Goal: Task Accomplishment & Management: Manage account settings

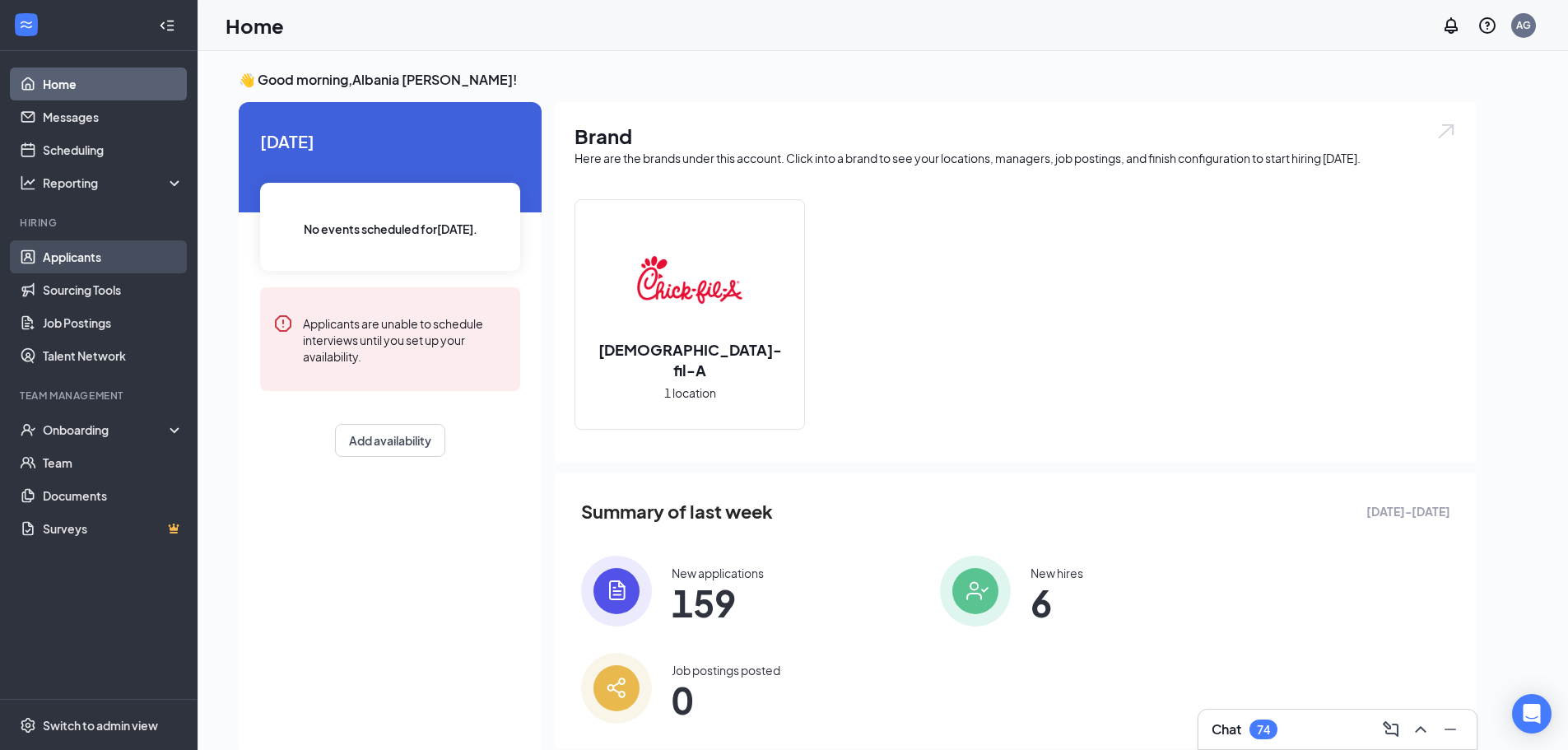
click at [116, 262] on link "Applicants" at bounding box center [113, 256] width 141 height 33
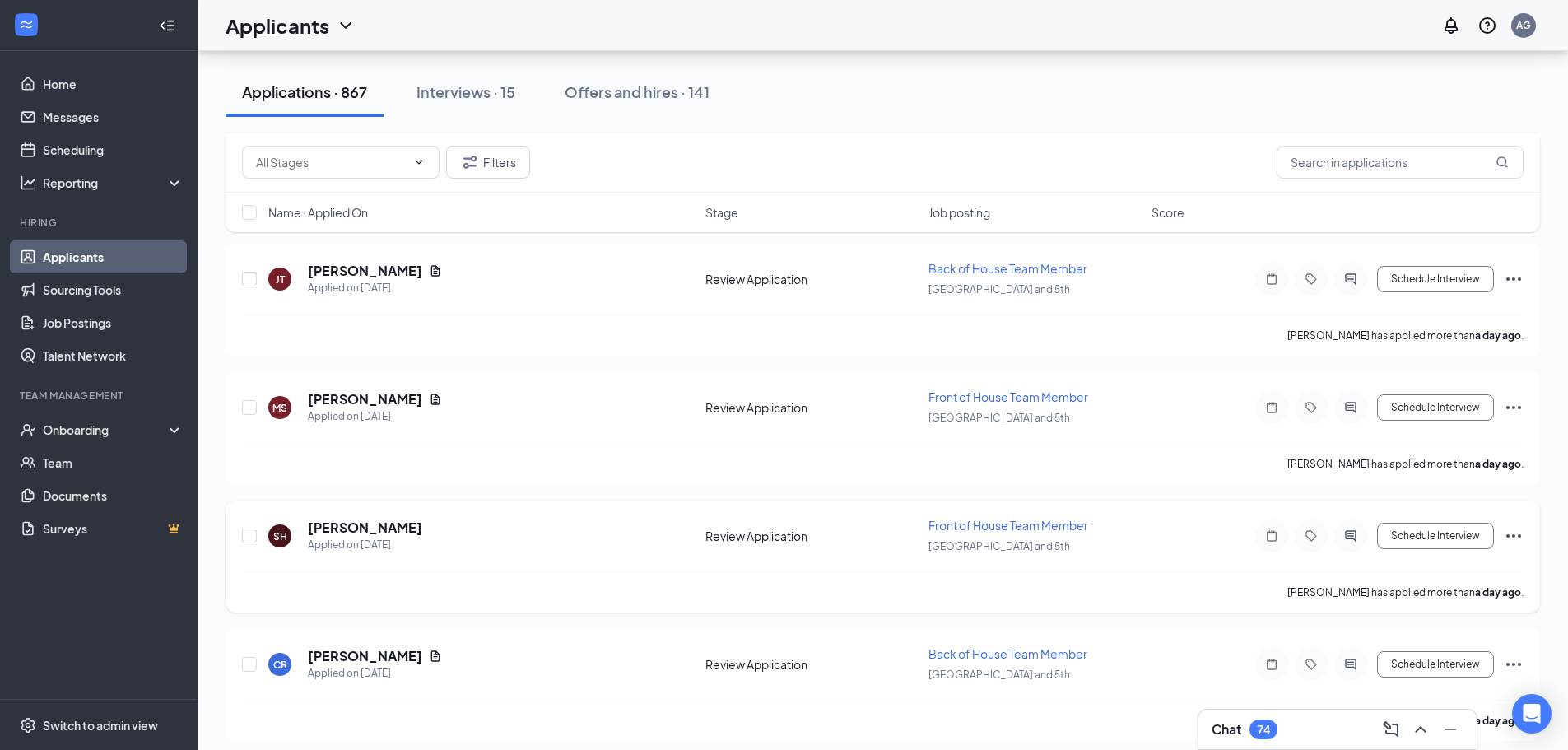
scroll to position [2059, 0]
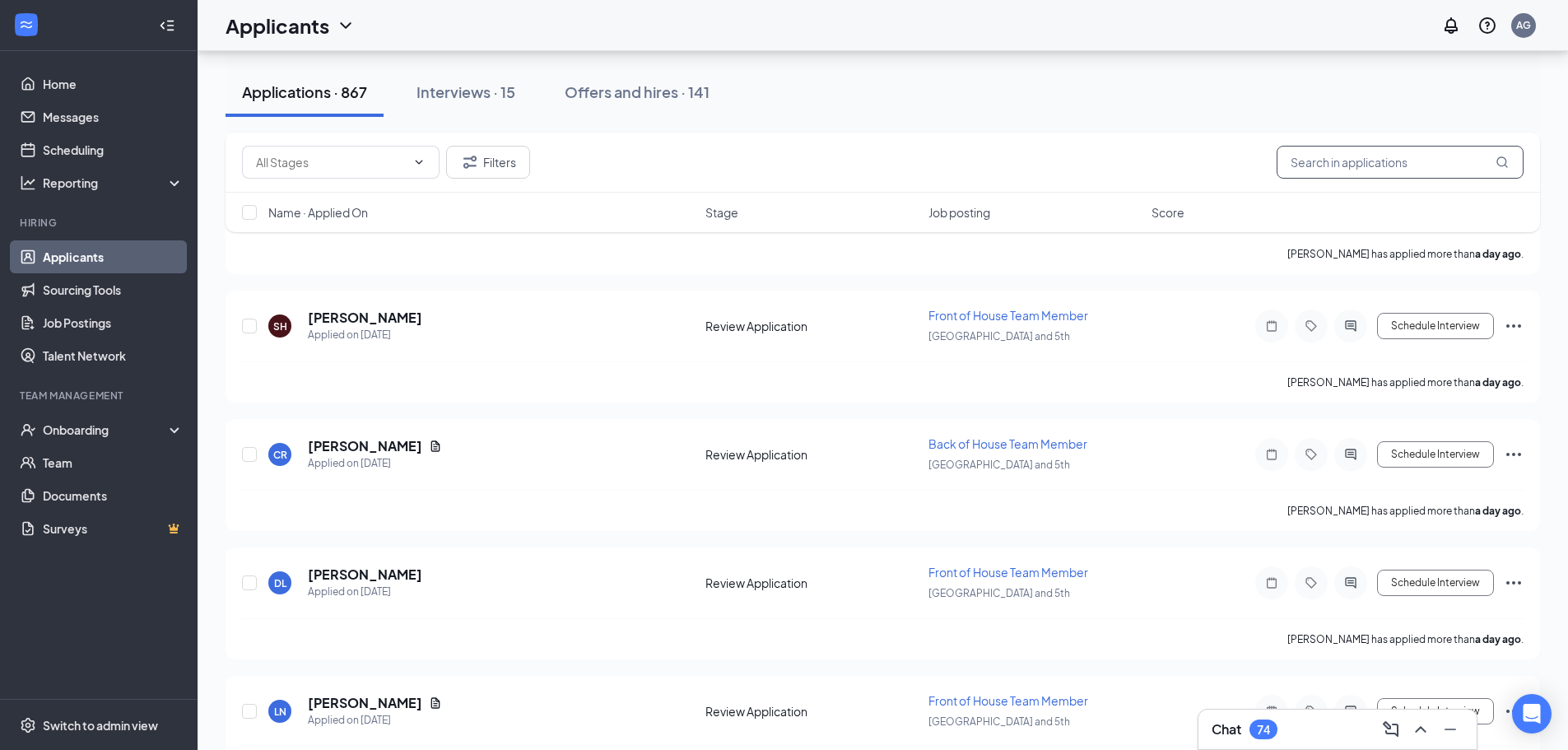
click at [1396, 151] on input "text" at bounding box center [1399, 162] width 247 height 33
type input "edwin"
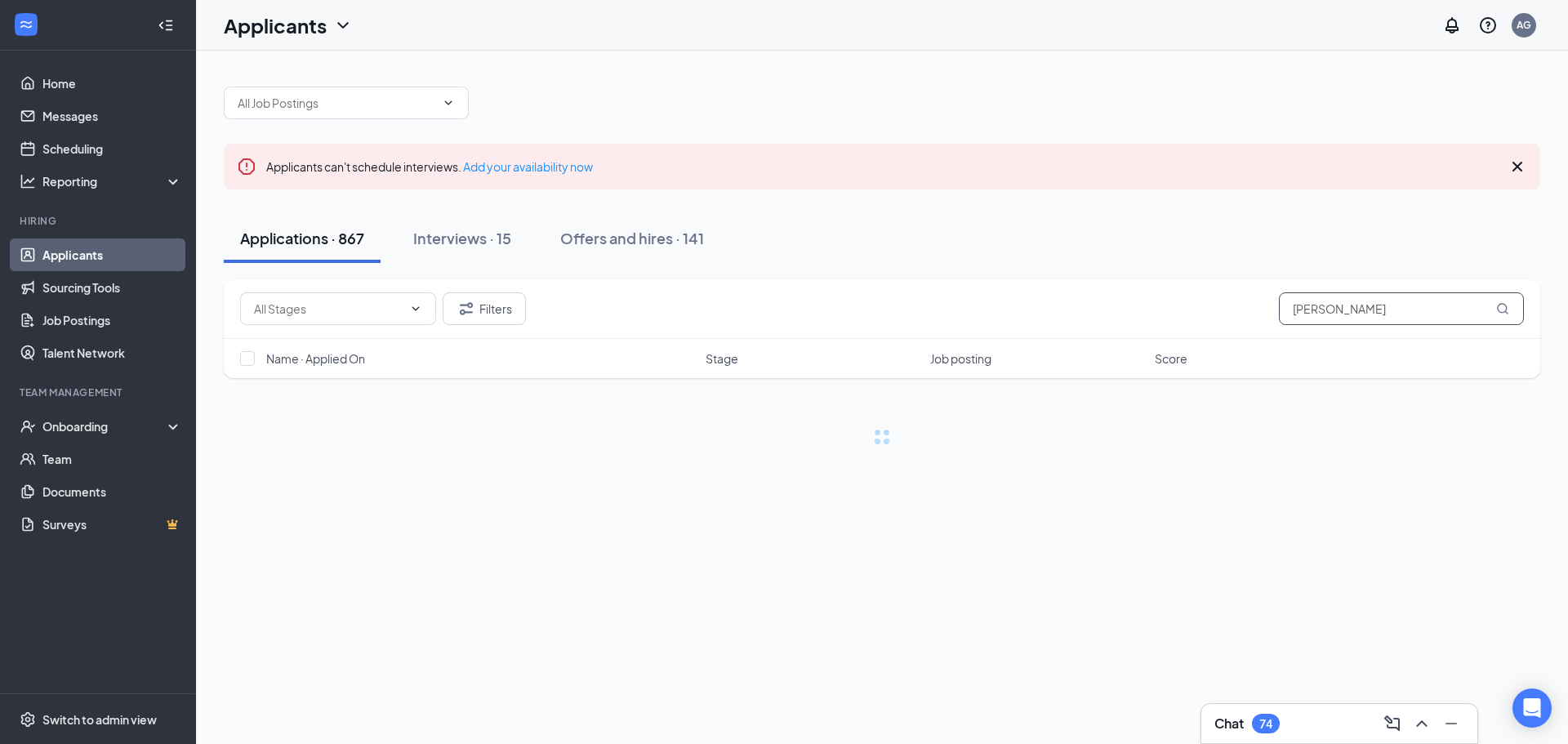
drag, startPoint x: 1339, startPoint y: 308, endPoint x: 1204, endPoint y: 316, distance: 135.2
click at [1204, 316] on div "Filters edwin" at bounding box center [881, 309] width 1283 height 32
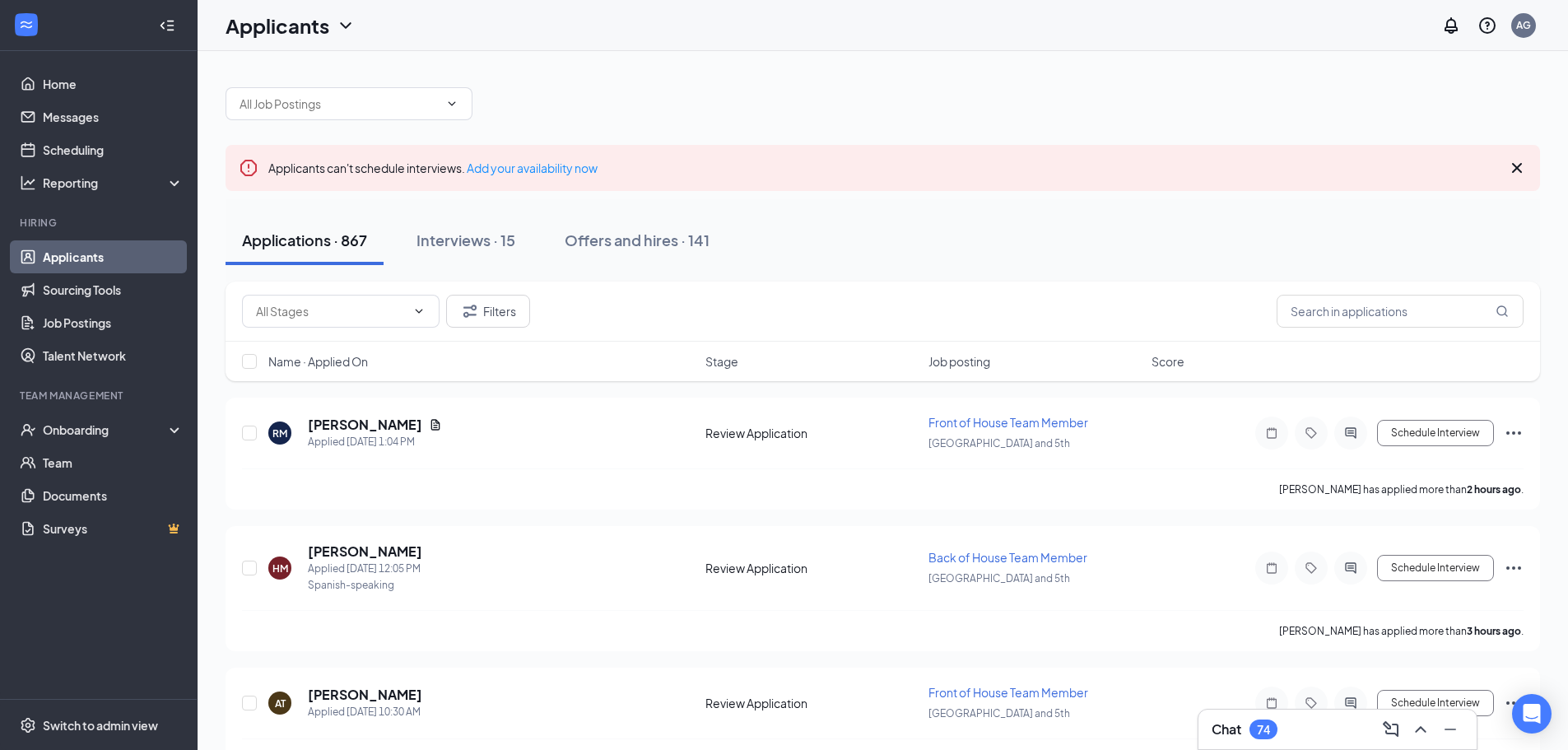
click at [1244, 252] on div "Applications · 867 Interviews · 15 Offers and hires · 141" at bounding box center [882, 240] width 1315 height 49
click at [1523, 25] on div "AG" at bounding box center [1523, 25] width 14 height 14
click at [1380, 214] on link "Switch account" at bounding box center [1393, 211] width 83 height 14
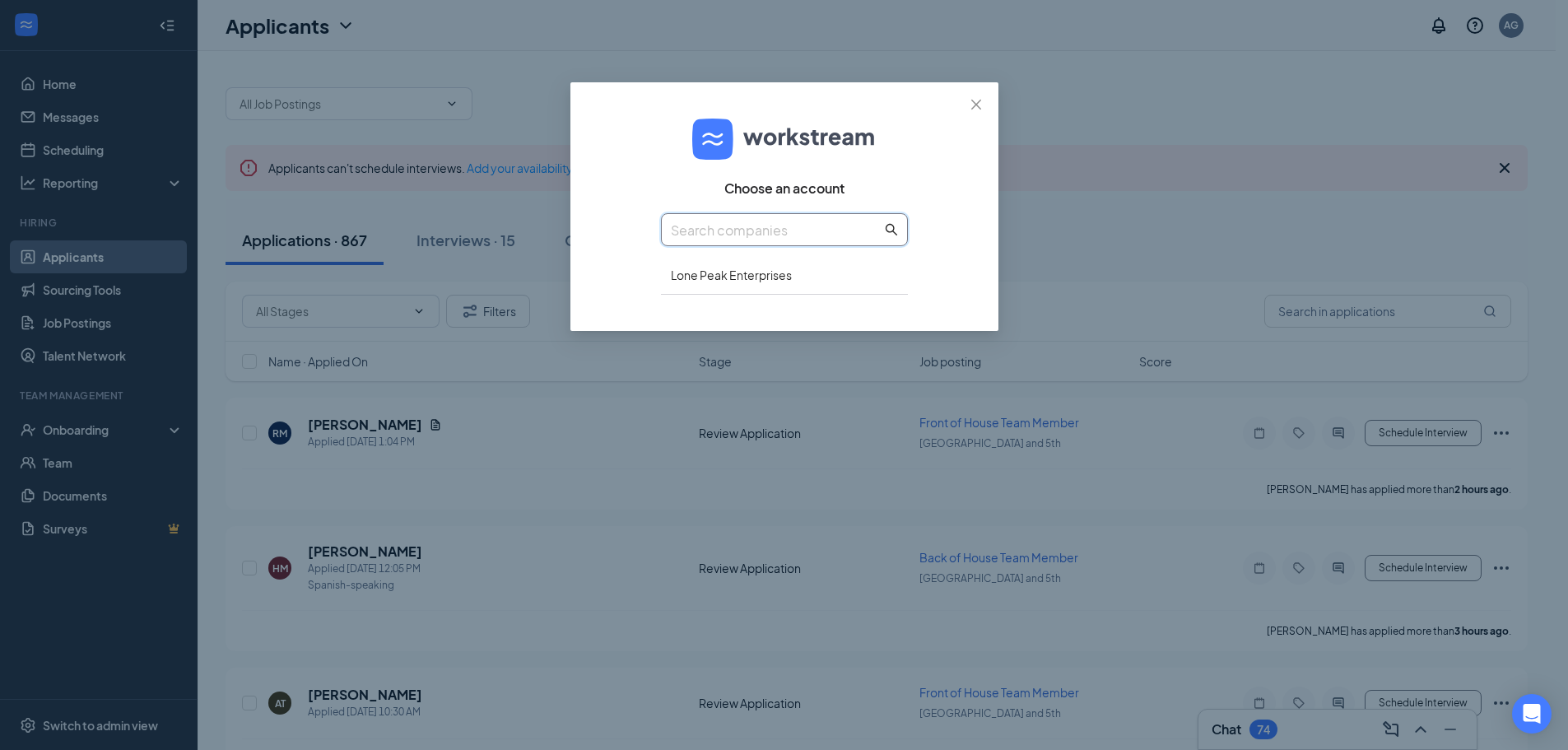
click at [773, 222] on input "text" at bounding box center [775, 230] width 210 height 20
click at [786, 280] on div "Lone Peak Enterprises" at bounding box center [784, 276] width 247 height 38
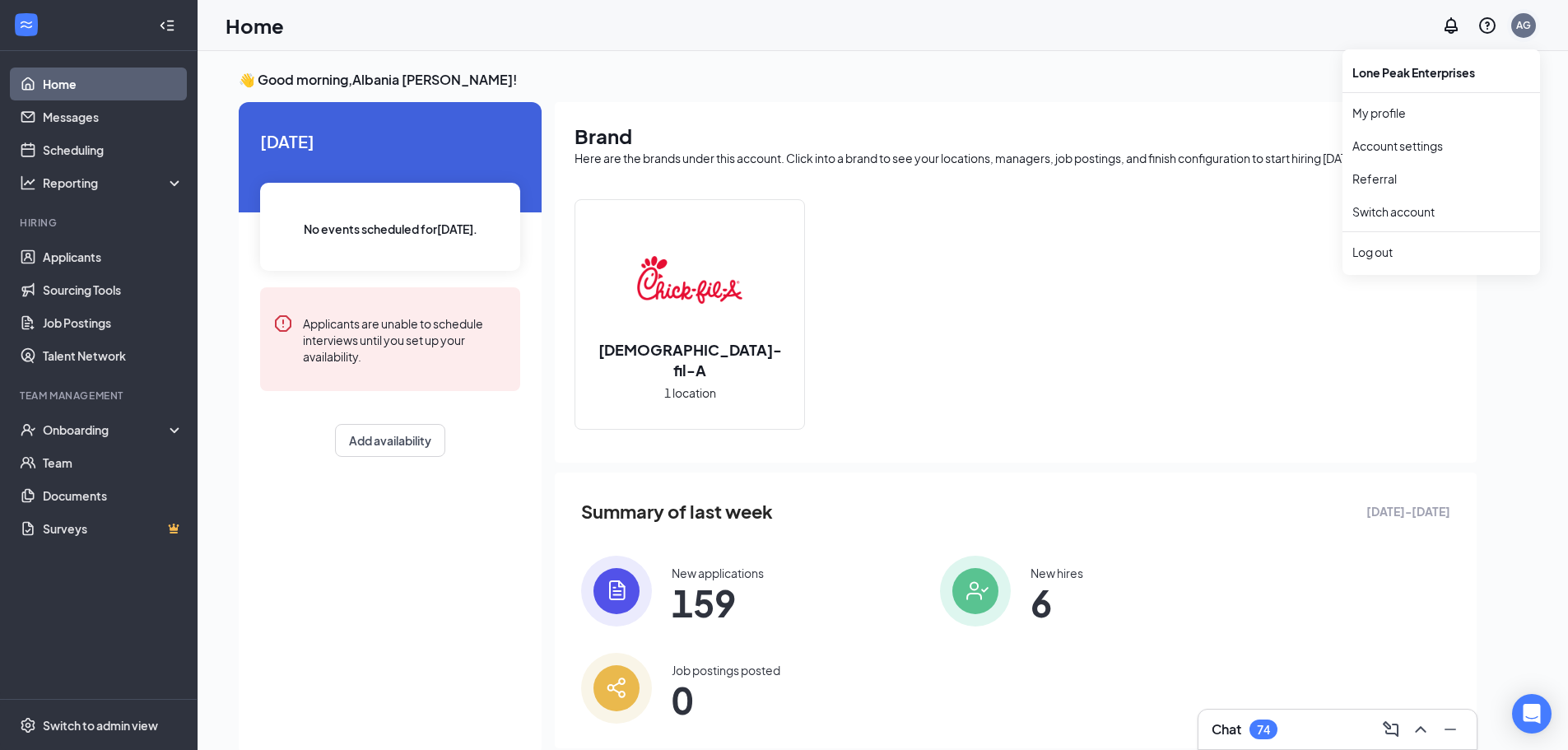
click at [1517, 32] on div "AG" at bounding box center [1523, 25] width 14 height 14
click at [1373, 249] on div "Log out" at bounding box center [1440, 252] width 178 height 16
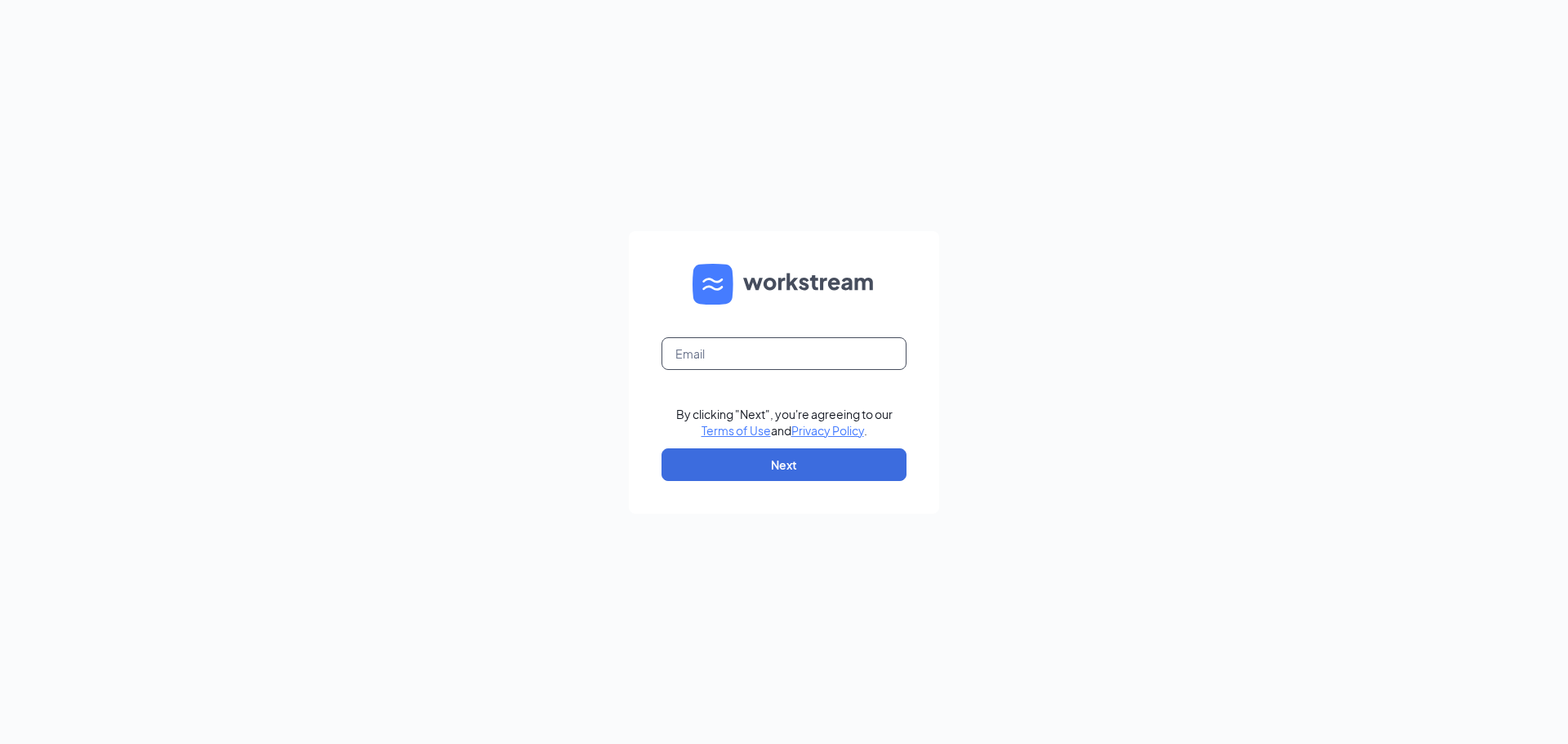
click at [848, 361] on input "text" at bounding box center [783, 353] width 245 height 32
type input "vayalawork3691@gmail.com"
click at [836, 460] on button "Next" at bounding box center [783, 465] width 245 height 32
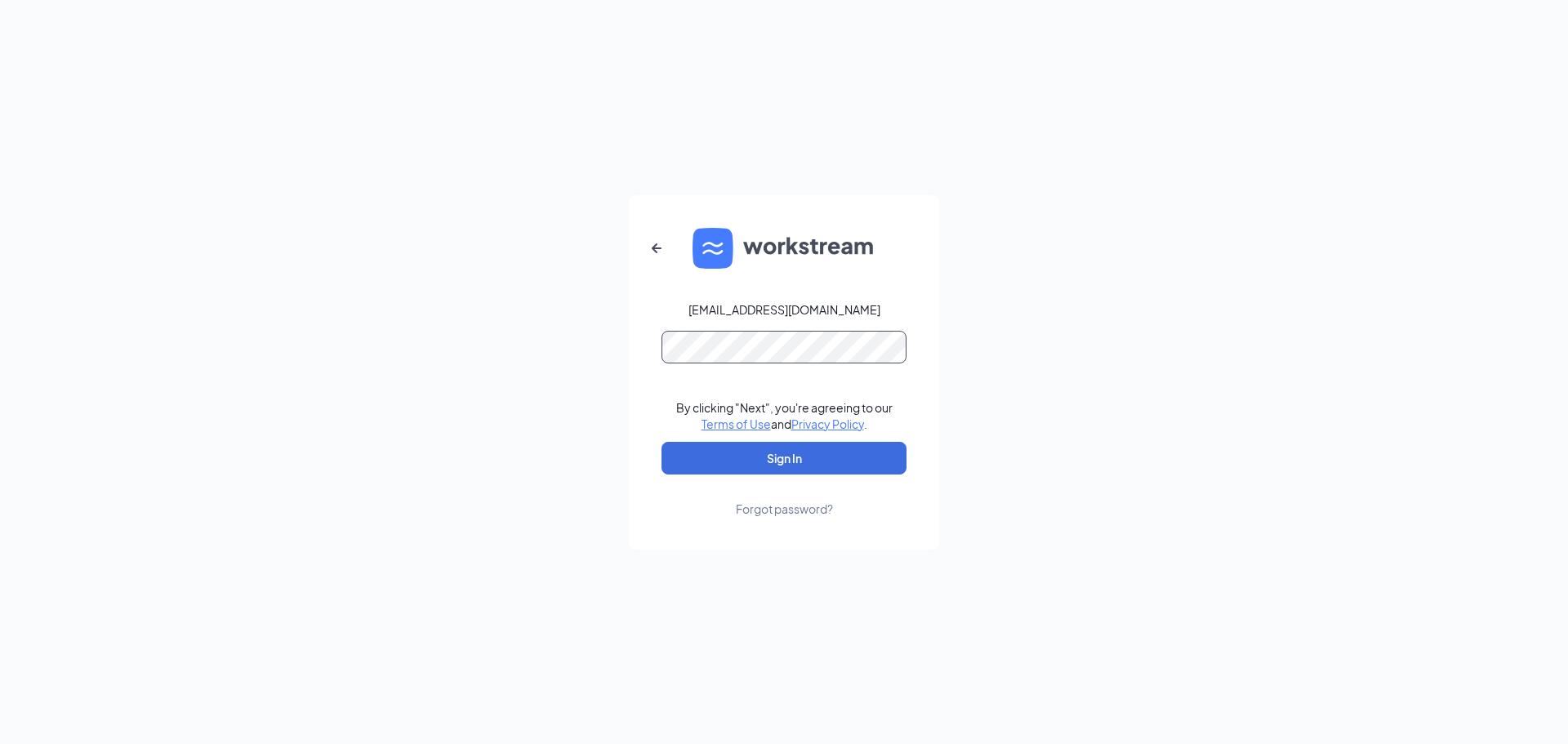
click at [661, 442] on button "Sign In" at bounding box center [783, 458] width 245 height 32
click at [985, 345] on div "vayalawork3691@gmail.com By clicking "Next", you're agreeing to our Terms of Us…" at bounding box center [784, 372] width 1568 height 744
drag, startPoint x: 1035, startPoint y: 541, endPoint x: 956, endPoint y: 559, distance: 81.0
click at [1025, 553] on div "vayalawork3691@gmail.com By clicking "Next", you're agreeing to our Terms of Us…" at bounding box center [784, 372] width 1568 height 744
click at [795, 509] on div "Forgot password?" at bounding box center [784, 508] width 97 height 16
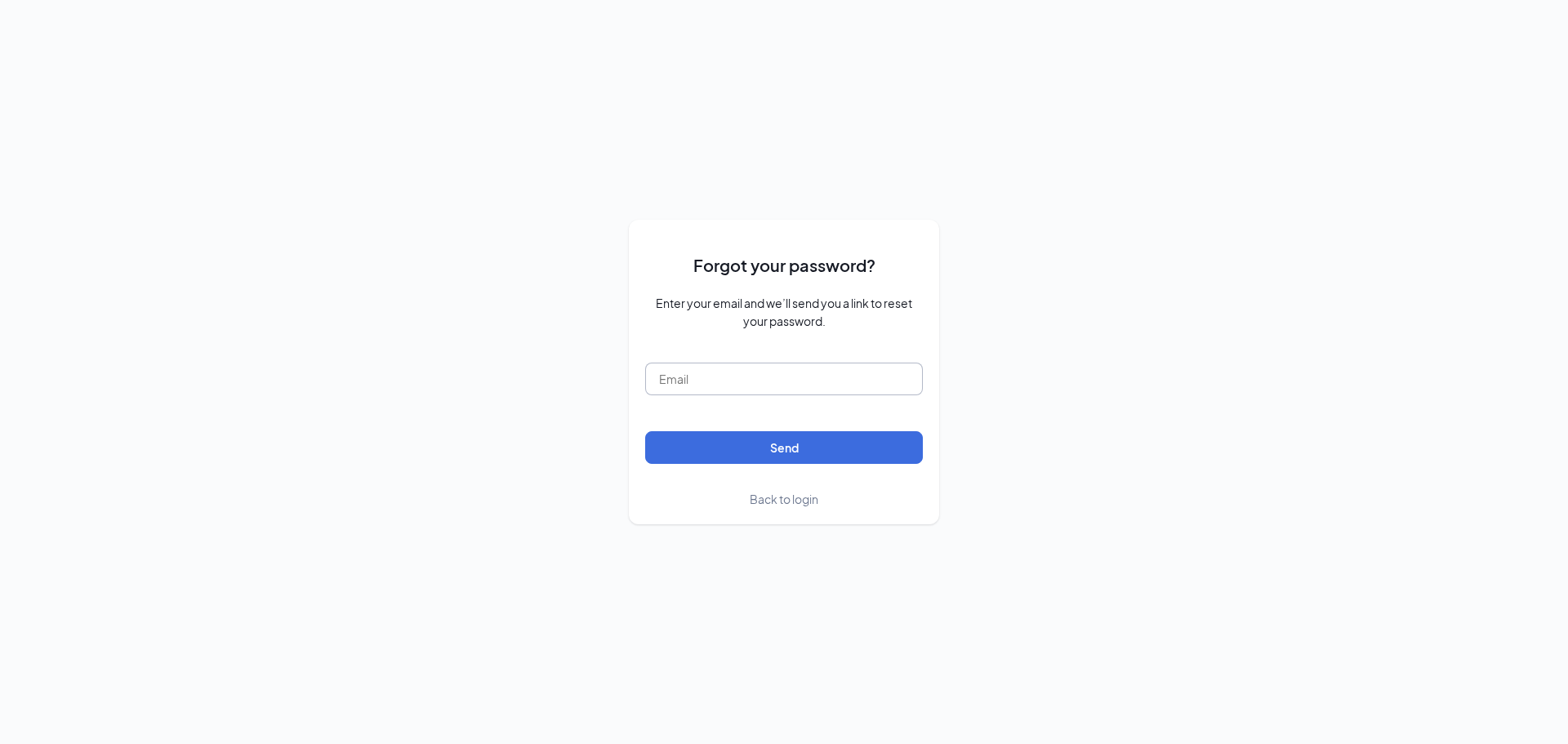
click at [787, 380] on input "text" at bounding box center [783, 379] width 277 height 32
type input "vayalawork3691@gmail.com"
click at [645, 432] on button "Send" at bounding box center [783, 448] width 277 height 32
